Goal: Information Seeking & Learning: Find specific fact

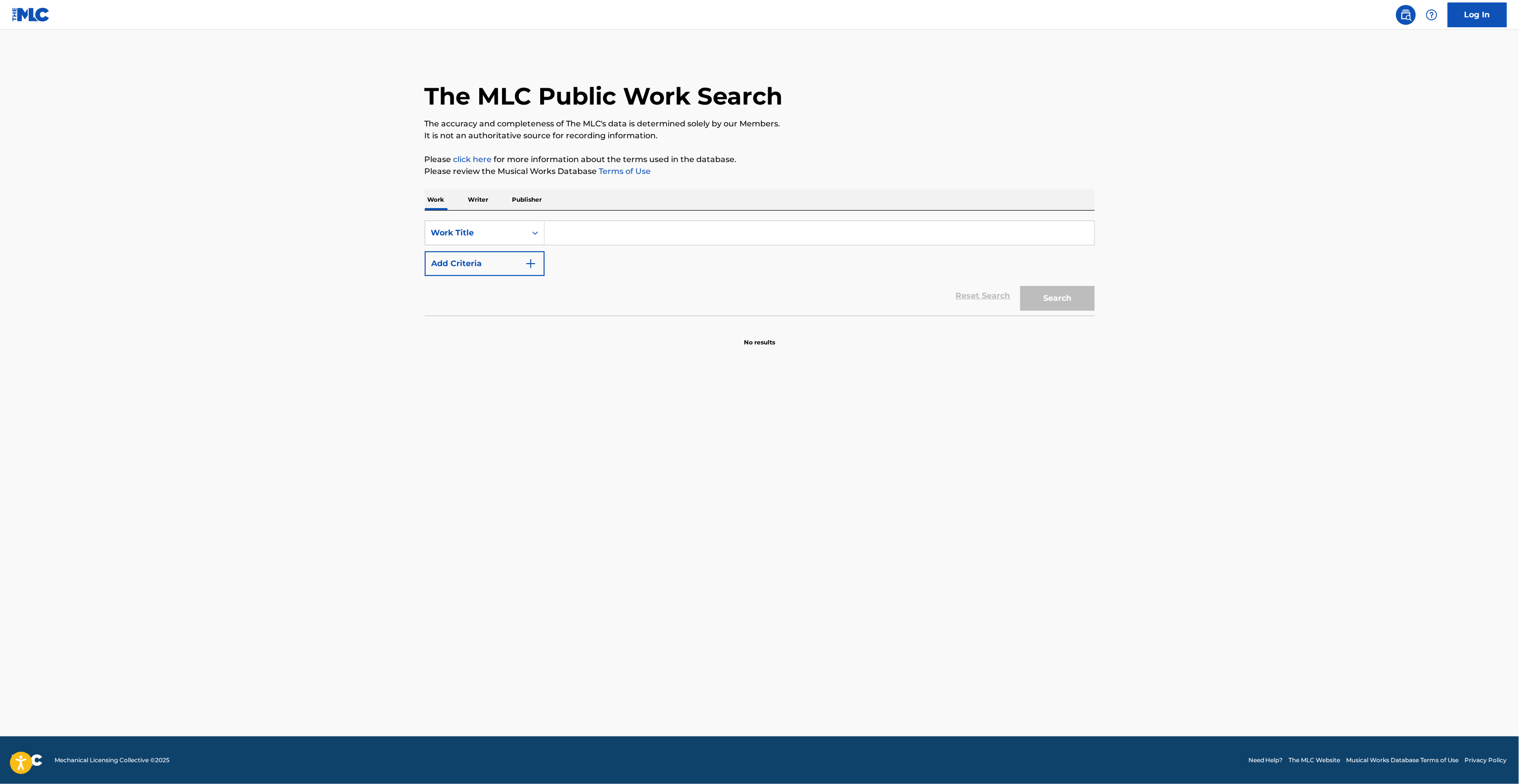
click at [580, 238] on input "Search Form" at bounding box center [820, 233] width 550 height 24
paste input "PAREEDO"
type input "PAREEDO"
click at [481, 258] on button "Add Criteria" at bounding box center [484, 263] width 120 height 25
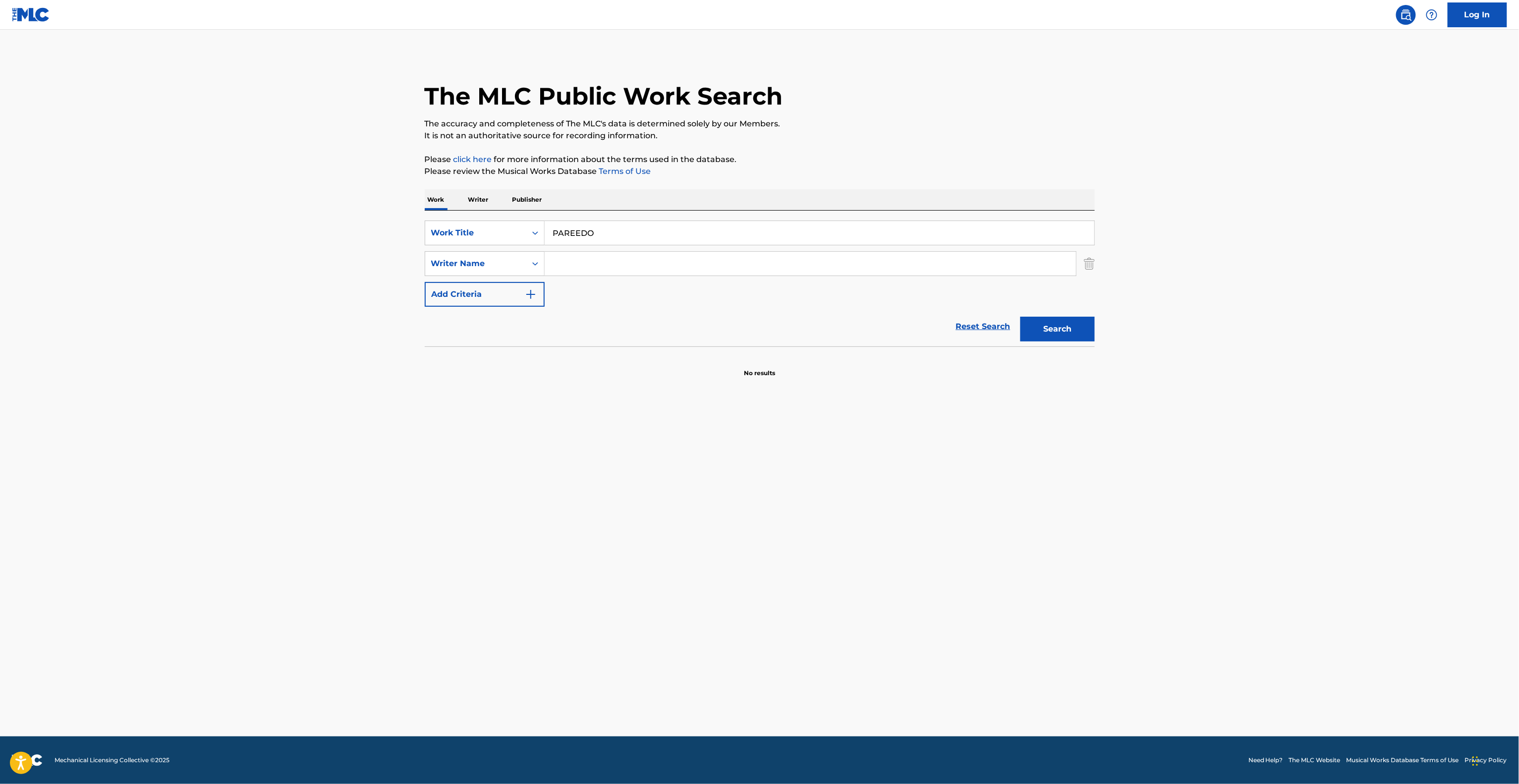
click at [601, 276] on div "SearchWithCriteriab7c797ac-e81e-4b91-931e-b6893a630a4d Work Title PAREEDO Searc…" at bounding box center [760, 263] width 670 height 86
click at [601, 271] on input "Search Form" at bounding box center [810, 263] width 531 height 24
paste input "YAMASHITA"
type input "YAMASHITA"
click at [1054, 340] on button "Search" at bounding box center [1058, 329] width 74 height 25
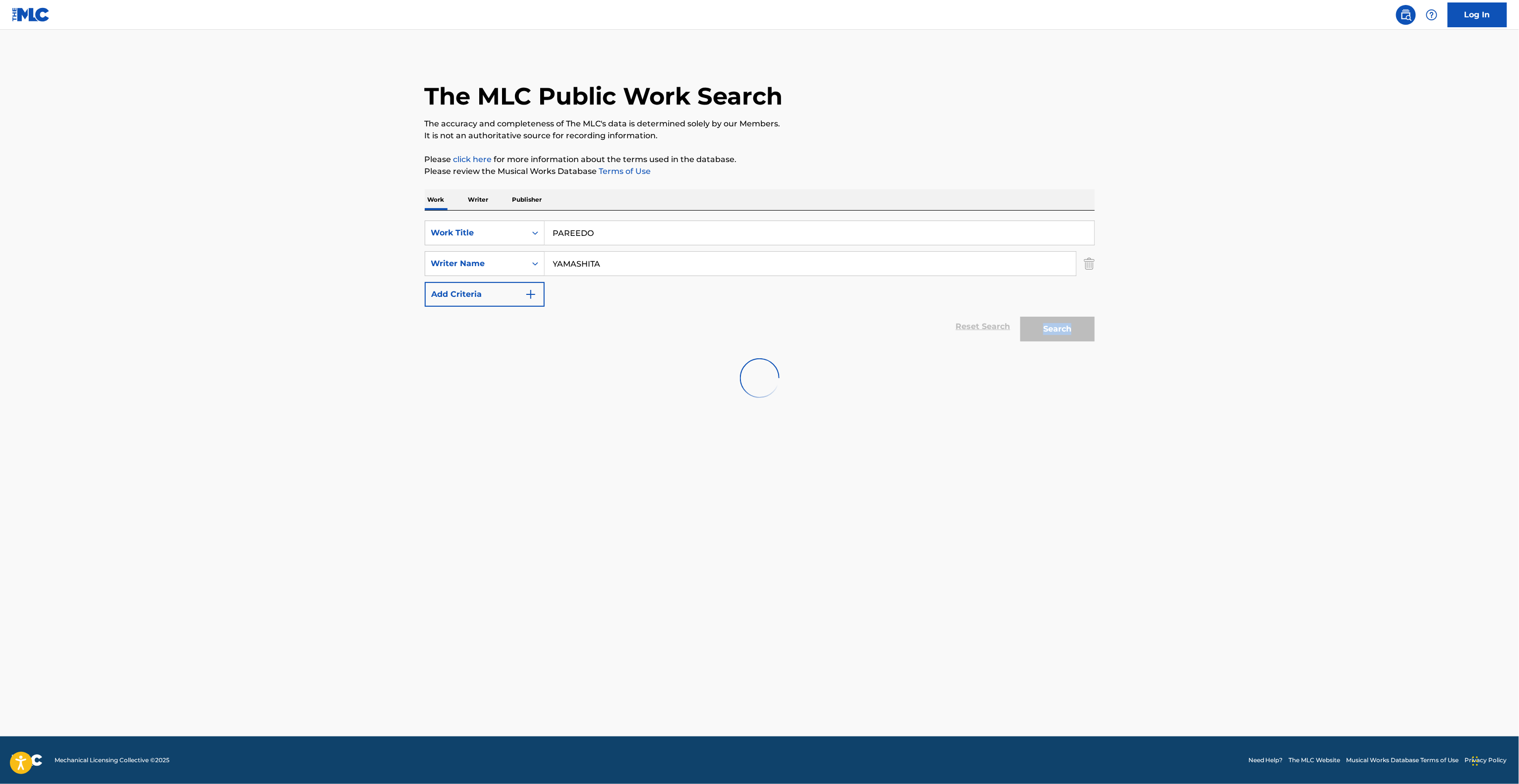
click at [1054, 340] on div "Search" at bounding box center [1055, 326] width 79 height 39
click at [1048, 506] on main "The MLC Public Work Search The accuracy and completeness of The MLC's data is d…" at bounding box center [760, 383] width 1519 height 706
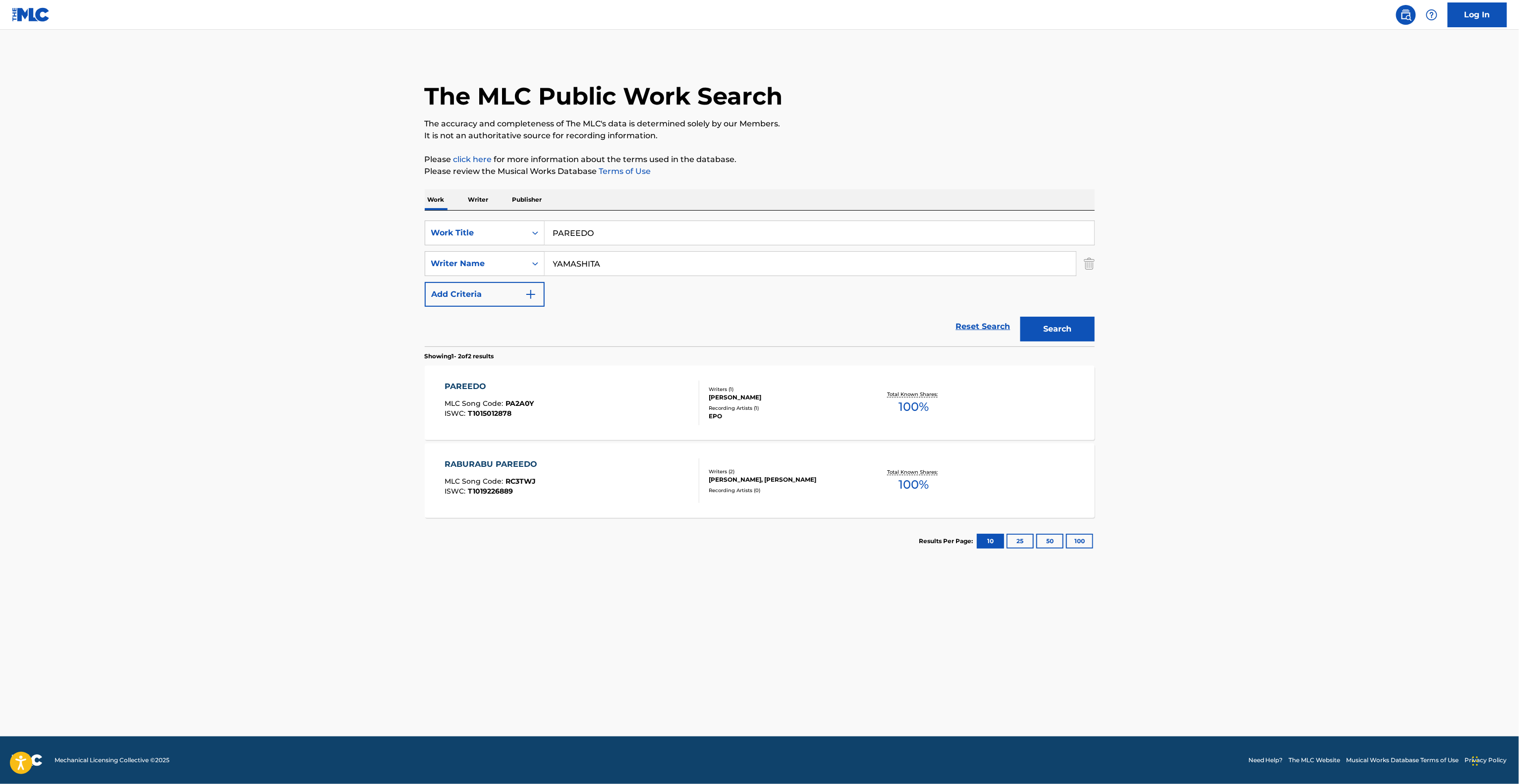
click at [474, 389] on div "PAREEDO" at bounding box center [489, 386] width 89 height 12
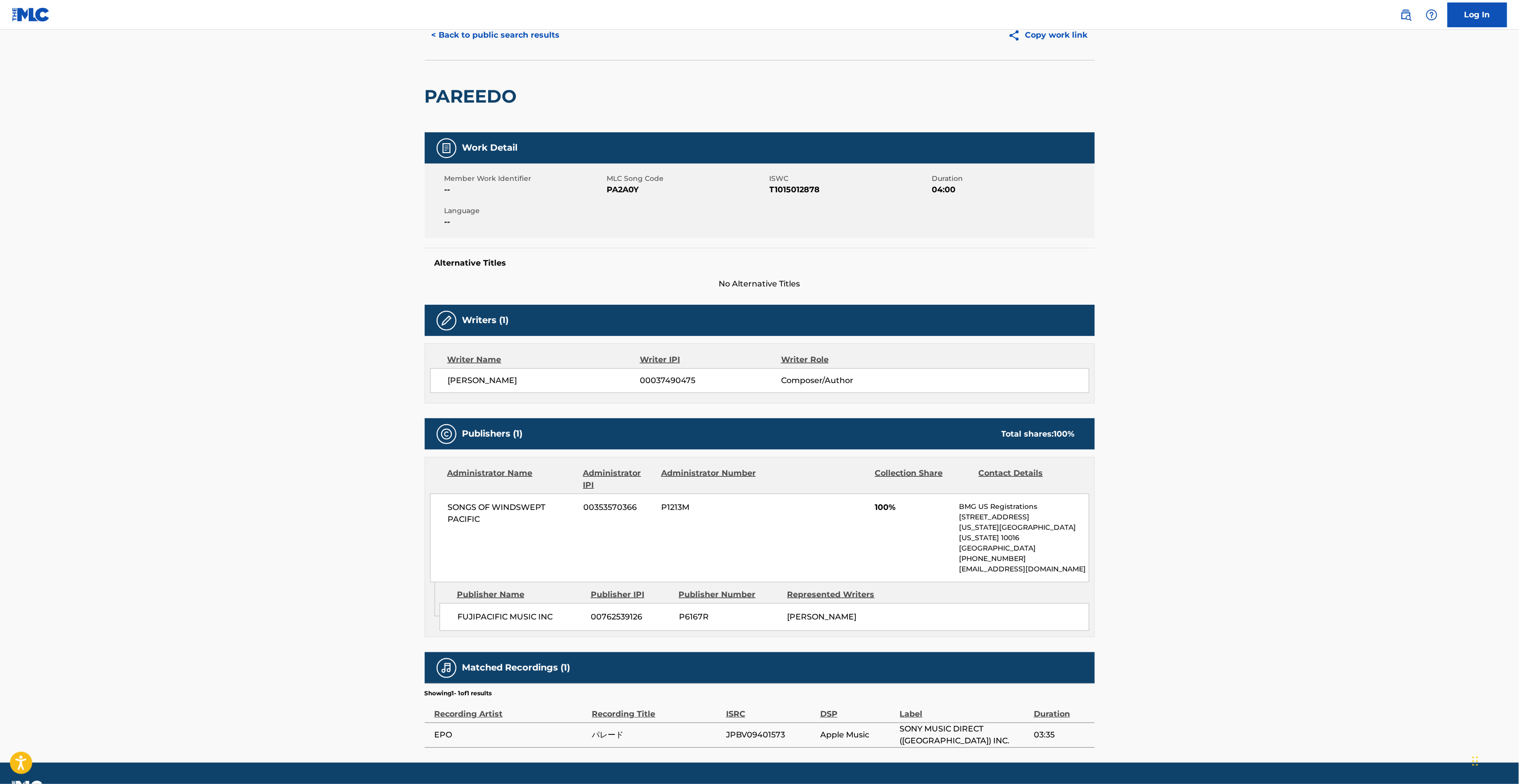
scroll to position [62, 0]
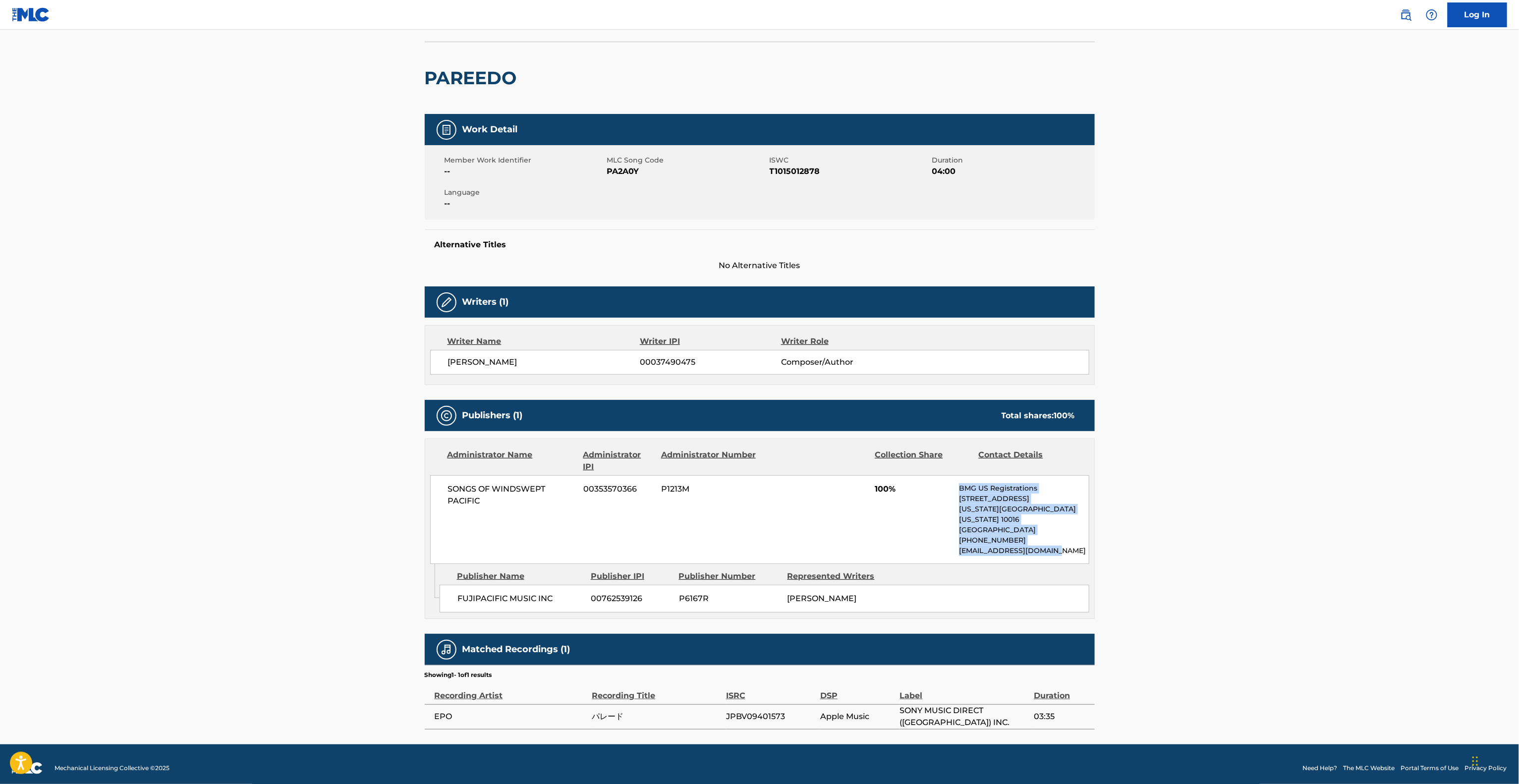
drag, startPoint x: 1076, startPoint y: 544, endPoint x: 944, endPoint y: 489, distance: 143.0
click at [944, 489] on div "SONGS OF WINDSWEPT PACIFIC 00353570366 P1213M 100% BMG US Registrations [STREET…" at bounding box center [760, 519] width 659 height 88
